Goal: Task Accomplishment & Management: Manage account settings

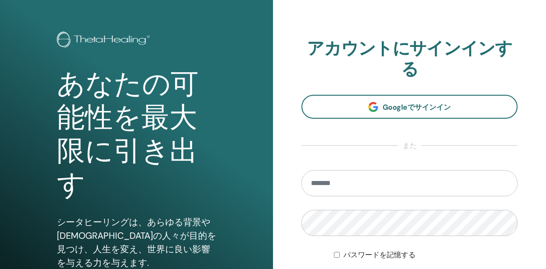
scroll to position [45, 0]
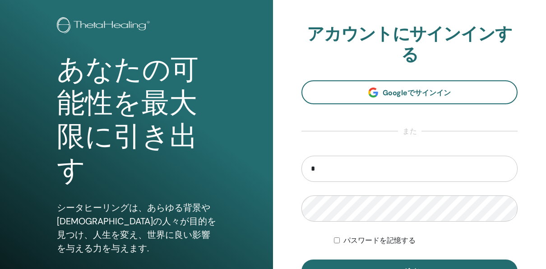
type input "**********"
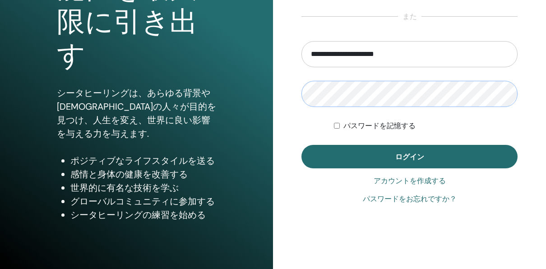
scroll to position [164, 0]
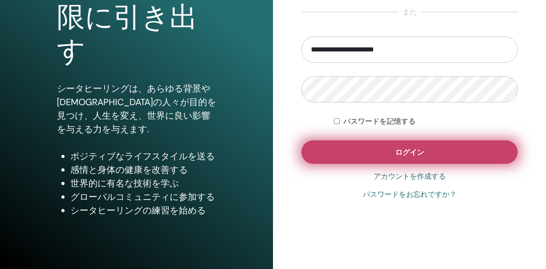
click at [361, 157] on button "ログイン" at bounding box center [409, 151] width 216 height 23
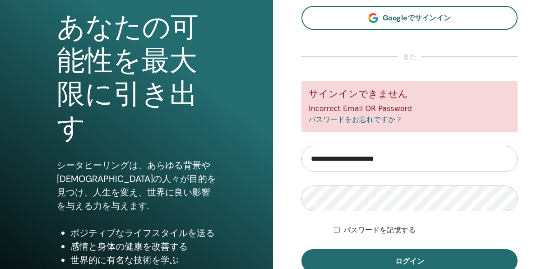
scroll to position [90, 0]
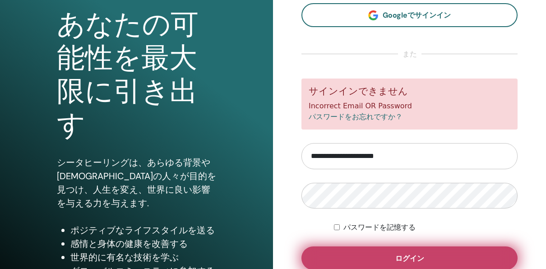
click at [352, 250] on button "ログイン" at bounding box center [409, 257] width 216 height 23
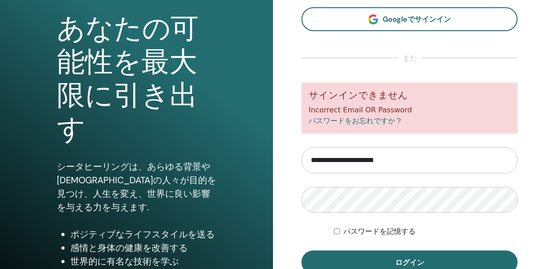
scroll to position [90, 0]
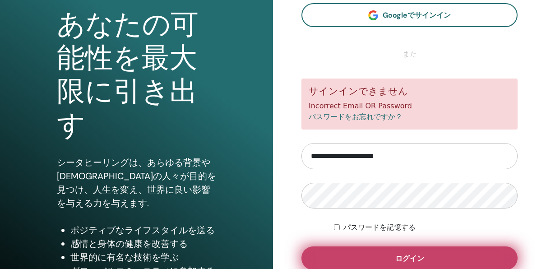
click at [384, 254] on button "ログイン" at bounding box center [409, 257] width 216 height 23
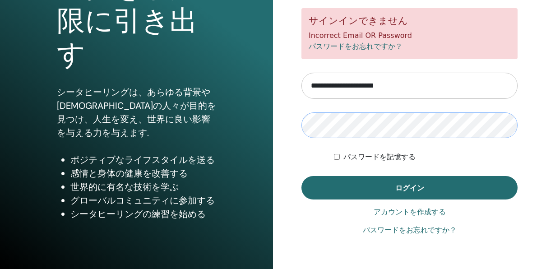
scroll to position [164, 0]
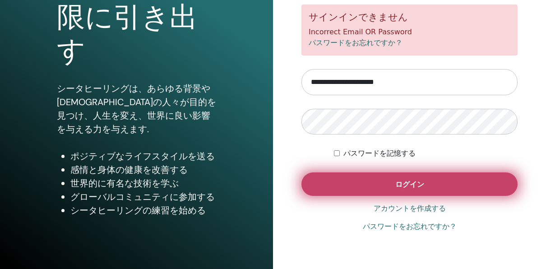
click at [359, 186] on button "ログイン" at bounding box center [409, 183] width 216 height 23
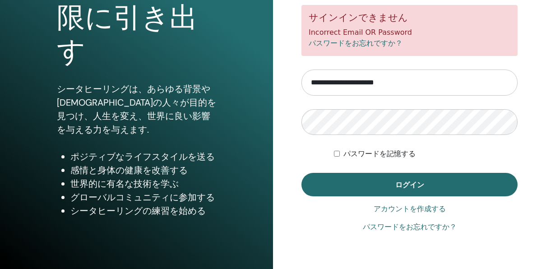
scroll to position [164, 0]
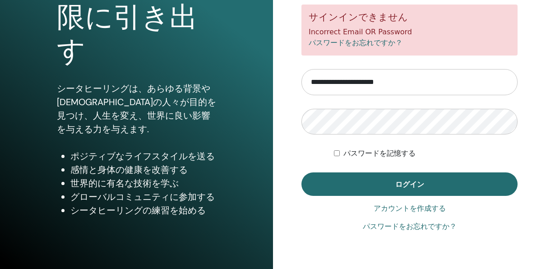
click at [388, 225] on link "パスワードをお忘れですか？" at bounding box center [410, 226] width 94 height 11
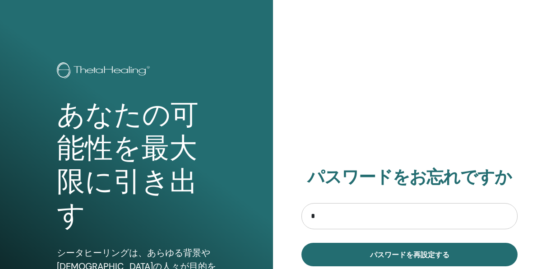
click at [367, 219] on input "*" at bounding box center [409, 216] width 216 height 26
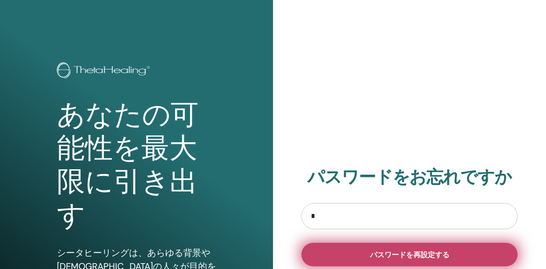
type input "*"
click at [380, 253] on span "パスワードを再設定する" at bounding box center [409, 254] width 79 height 9
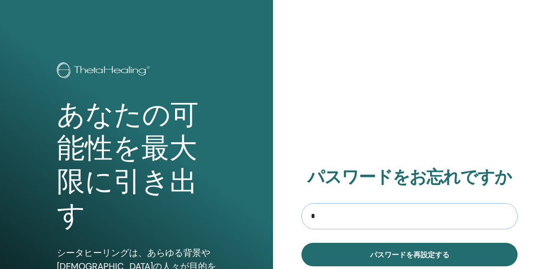
type input "**********"
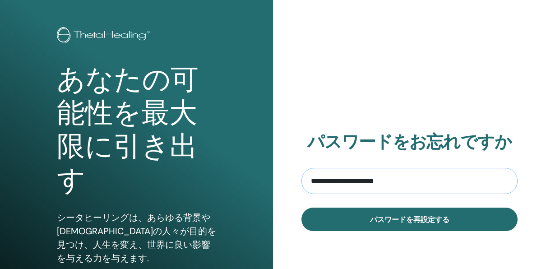
scroll to position [90, 0]
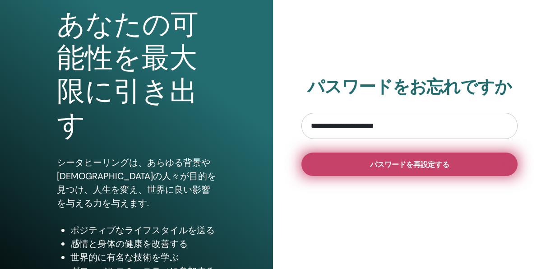
click at [380, 169] on button "パスワードを再設定する" at bounding box center [409, 163] width 216 height 23
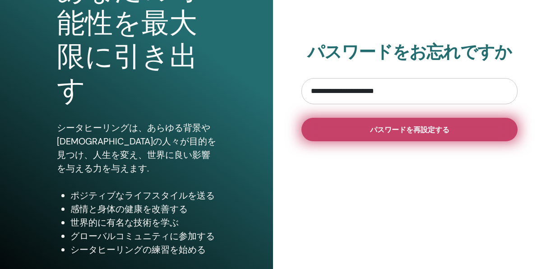
scroll to position [164, 0]
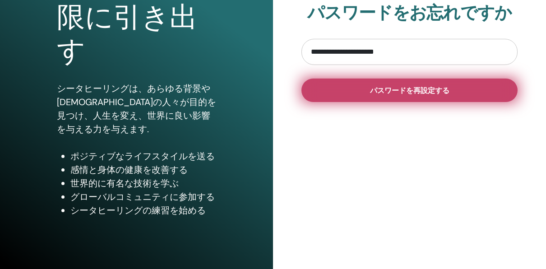
click at [377, 96] on button "パスワードを再設定する" at bounding box center [409, 89] width 216 height 23
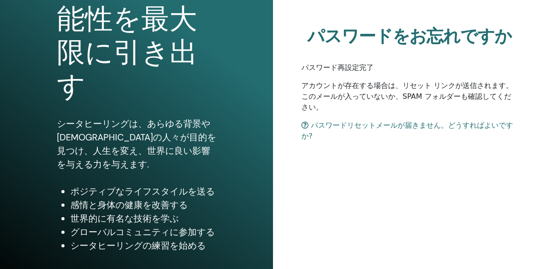
scroll to position [135, 0]
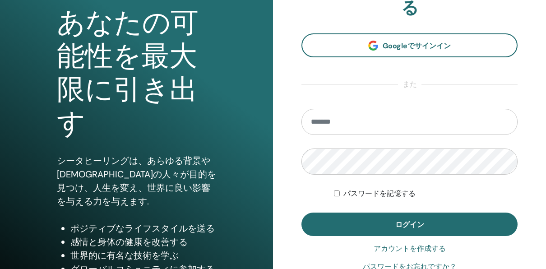
scroll to position [29, 0]
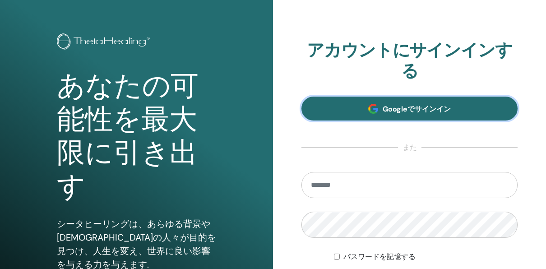
click at [421, 113] on span "Googleでサインイン" at bounding box center [416, 108] width 68 height 9
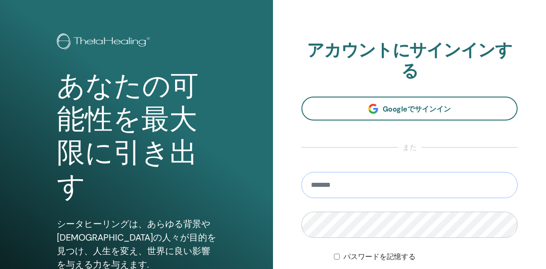
click at [319, 186] on input "email" at bounding box center [409, 185] width 216 height 26
type input "**********"
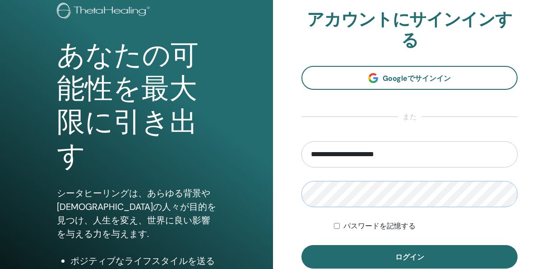
scroll to position [74, 0]
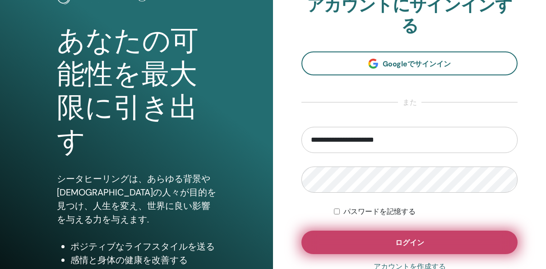
click at [412, 243] on span "ログイン" at bounding box center [409, 242] width 29 height 9
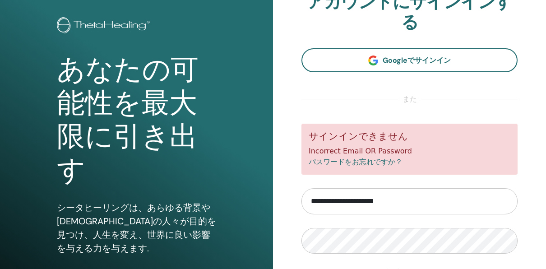
scroll to position [90, 0]
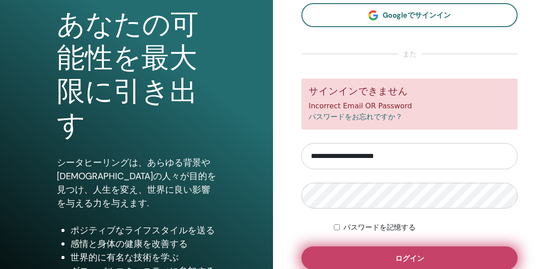
click at [388, 258] on button "ログイン" at bounding box center [409, 257] width 216 height 23
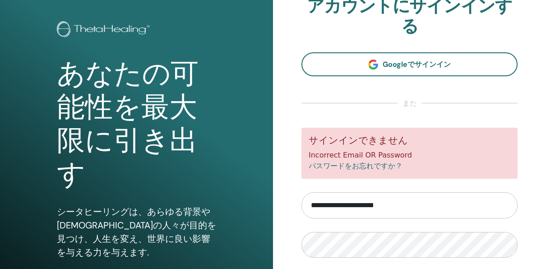
scroll to position [90, 0]
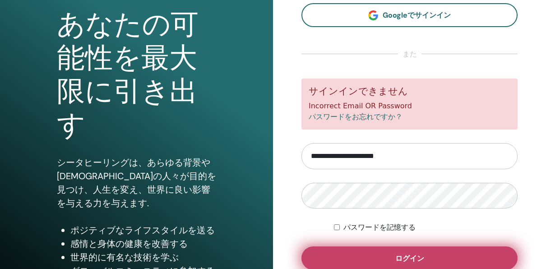
click at [373, 259] on button "ログイン" at bounding box center [409, 257] width 216 height 23
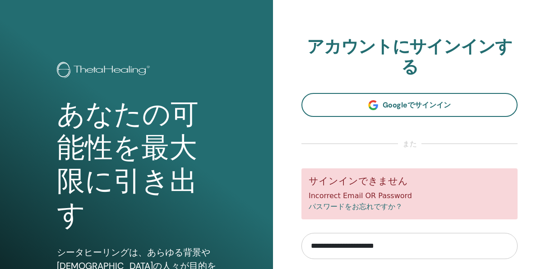
scroll to position [90, 0]
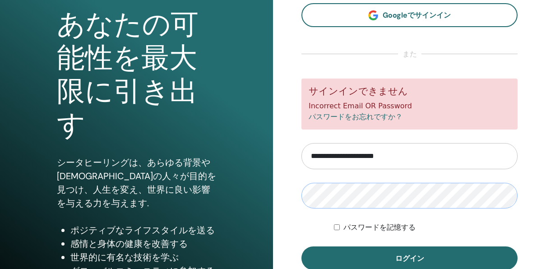
click at [301, 246] on button "ログイン" at bounding box center [409, 257] width 216 height 23
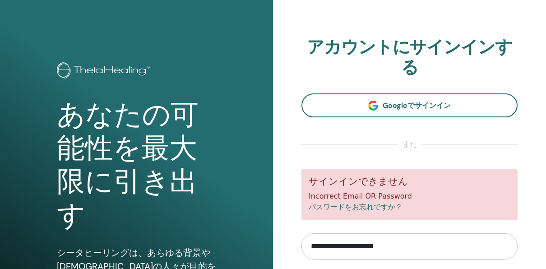
scroll to position [135, 0]
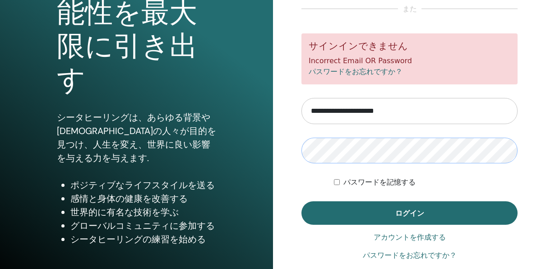
click at [301, 201] on button "ログイン" at bounding box center [409, 212] width 216 height 23
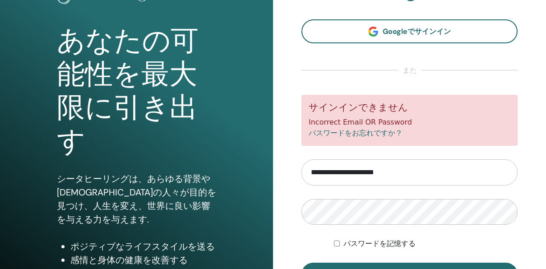
scroll to position [164, 0]
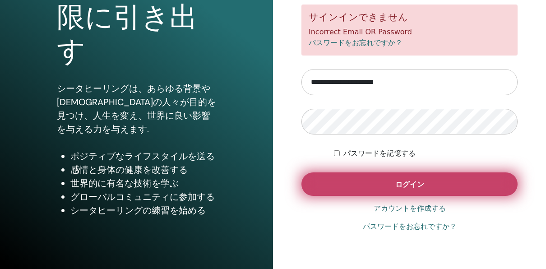
click at [391, 190] on button "ログイン" at bounding box center [409, 183] width 216 height 23
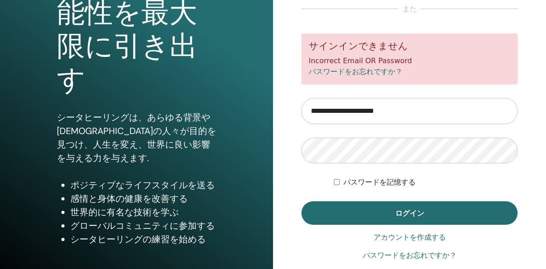
scroll to position [164, 0]
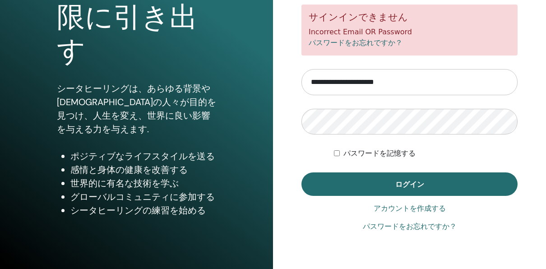
click at [406, 226] on link "パスワードをお忘れですか？" at bounding box center [410, 226] width 94 height 11
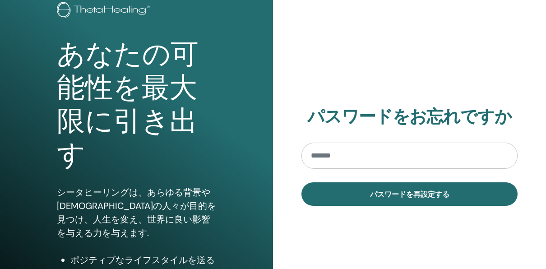
scroll to position [90, 0]
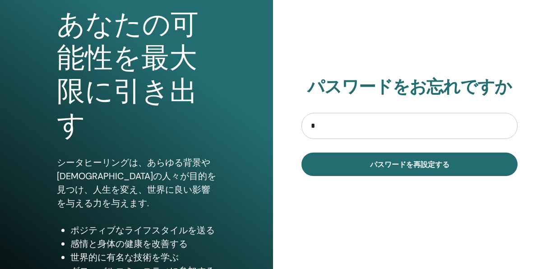
type input "**********"
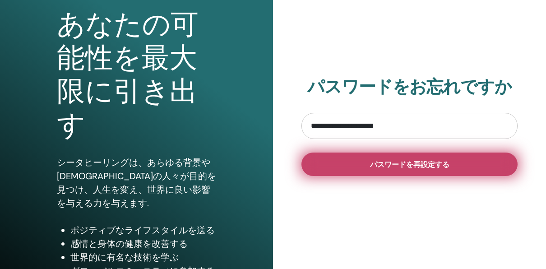
click at [371, 165] on span "パスワードを再設定する" at bounding box center [409, 164] width 79 height 9
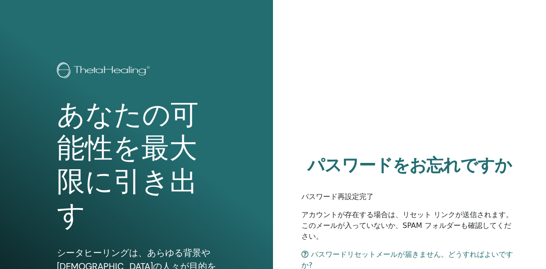
scroll to position [135, 0]
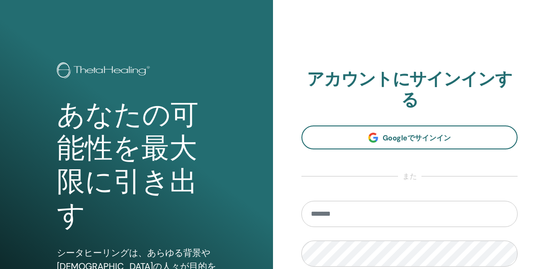
click at [340, 212] on input "email" at bounding box center [409, 214] width 216 height 26
type input "**********"
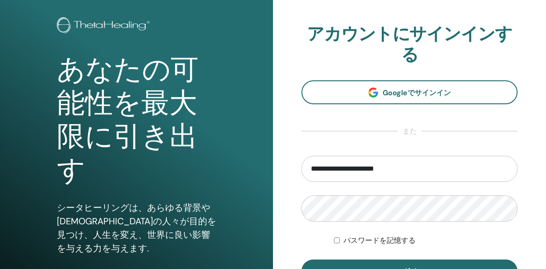
scroll to position [90, 0]
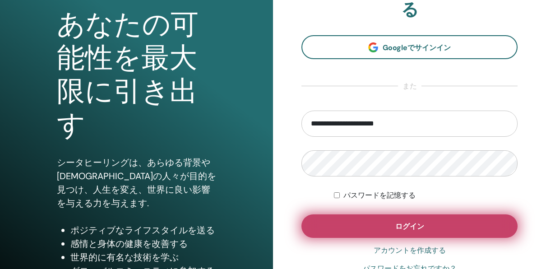
click at [405, 230] on span "ログイン" at bounding box center [409, 225] width 29 height 9
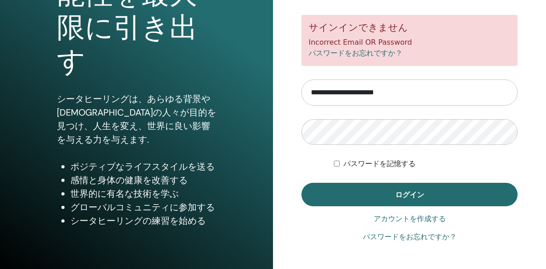
scroll to position [164, 0]
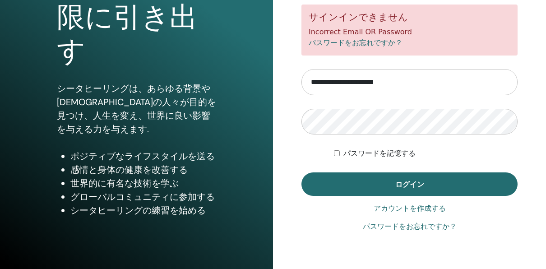
click at [408, 228] on link "パスワードをお忘れですか？" at bounding box center [410, 226] width 94 height 11
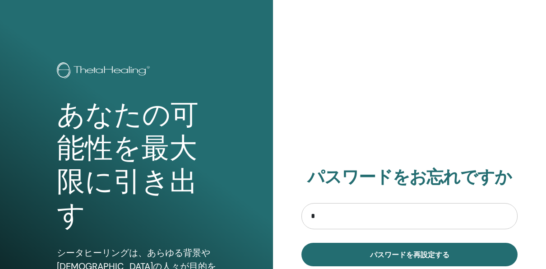
click at [326, 218] on input "*" at bounding box center [409, 216] width 216 height 26
click at [354, 216] on input "*" at bounding box center [409, 216] width 216 height 26
type input "**********"
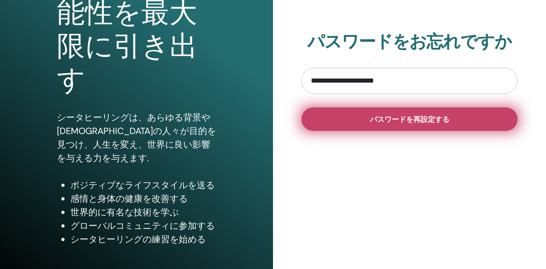
click at [400, 126] on button "パスワードを再設定する" at bounding box center [409, 118] width 216 height 23
